Goal: Task Accomplishment & Management: Use online tool/utility

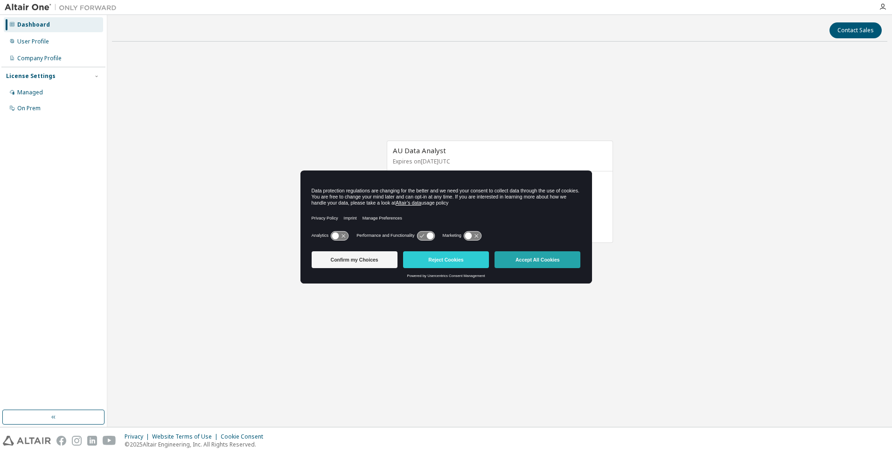
click at [528, 260] on button "Accept All Cookies" at bounding box center [538, 259] width 86 height 17
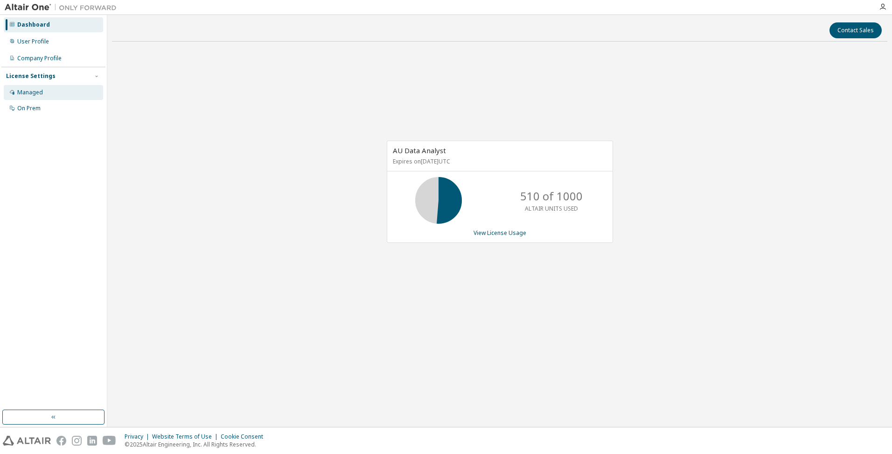
click at [50, 90] on div "Managed" at bounding box center [53, 92] width 99 height 15
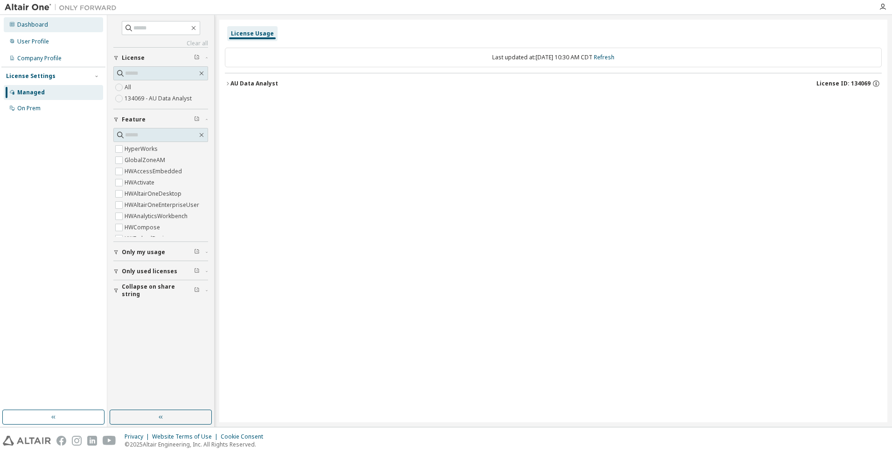
click at [35, 27] on div "Dashboard" at bounding box center [32, 24] width 31 height 7
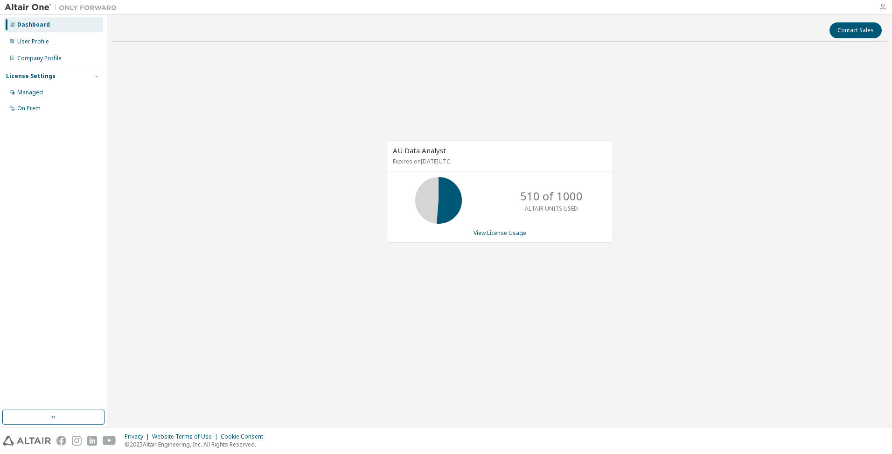
click at [880, 5] on icon "button" at bounding box center [882, 6] width 7 height 7
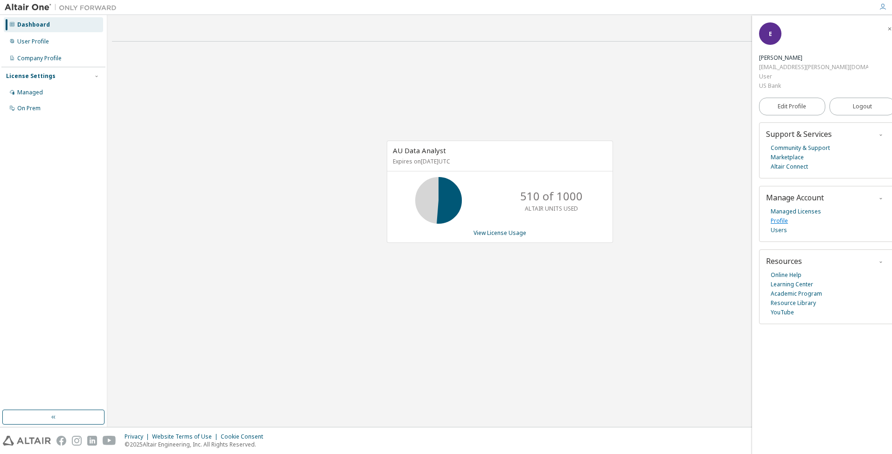
click at [783, 216] on link "Profile" at bounding box center [779, 220] width 17 height 9
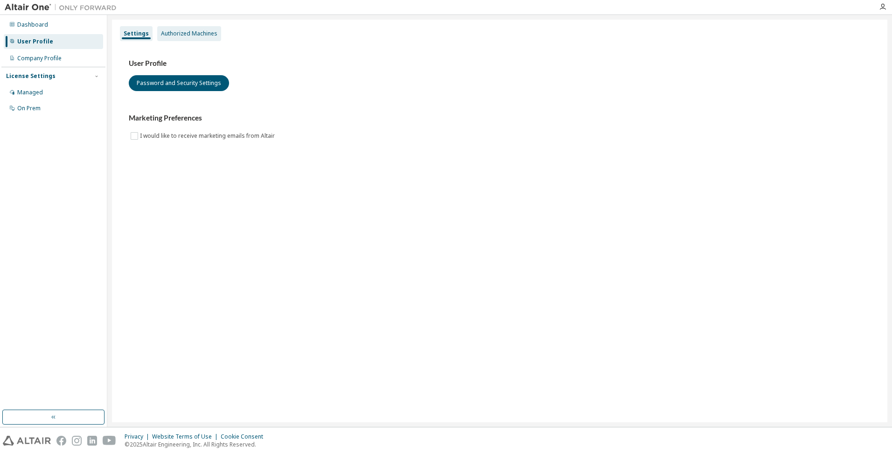
click at [186, 34] on div "Authorized Machines" at bounding box center [189, 33] width 56 height 7
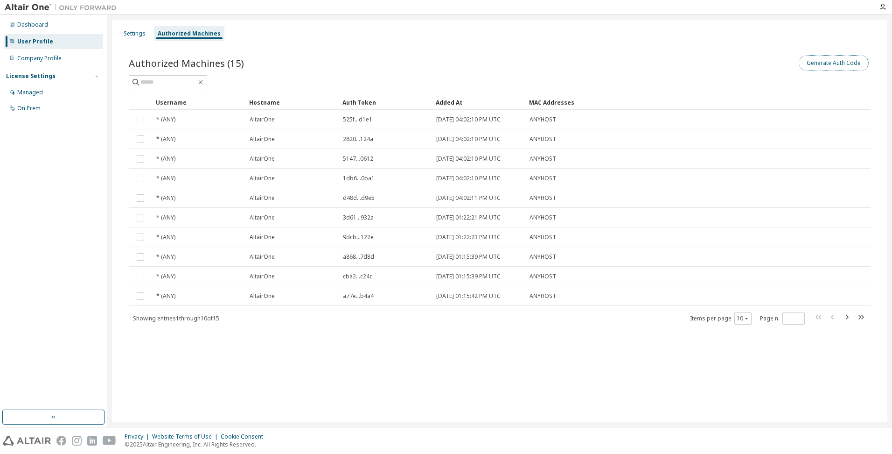
click at [843, 62] on button "Generate Auth Code" at bounding box center [834, 63] width 70 height 16
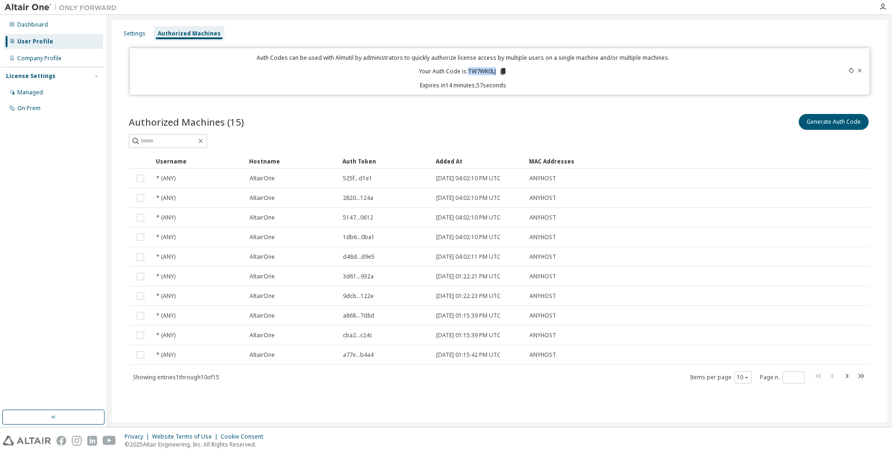
drag, startPoint x: 495, startPoint y: 70, endPoint x: 468, endPoint y: 70, distance: 27.1
click at [468, 70] on p "Your Auth Code is: TW7WK0LJ" at bounding box center [463, 71] width 88 height 8
copy p "TW7WK0LJ"
